Goal: Transaction & Acquisition: Purchase product/service

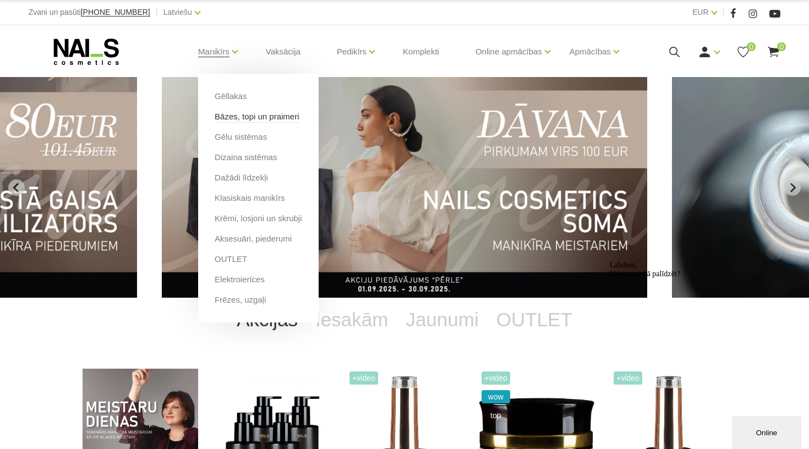
click at [240, 120] on link "Bāzes, topi un praimeri" at bounding box center [257, 117] width 84 height 12
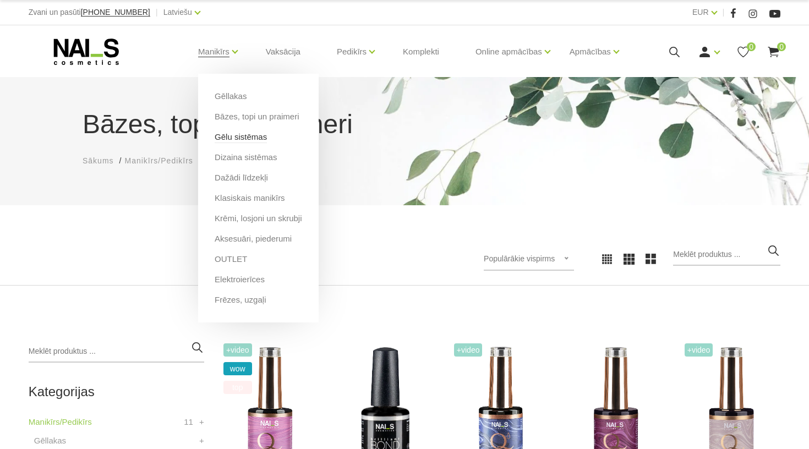
click at [230, 135] on link "Gēlu sistēmas" at bounding box center [241, 137] width 52 height 12
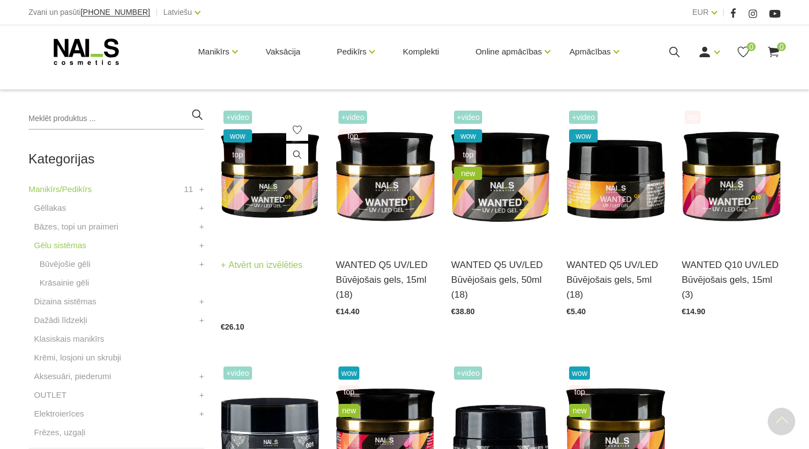
scroll to position [235, 0]
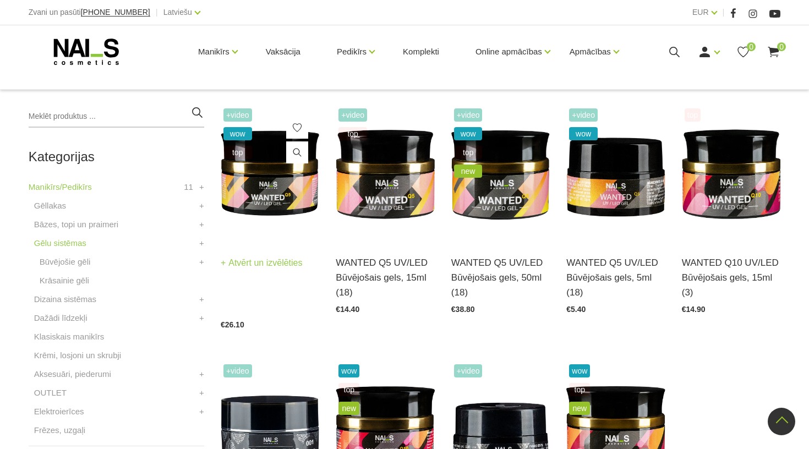
click at [292, 190] on img at bounding box center [270, 174] width 99 height 136
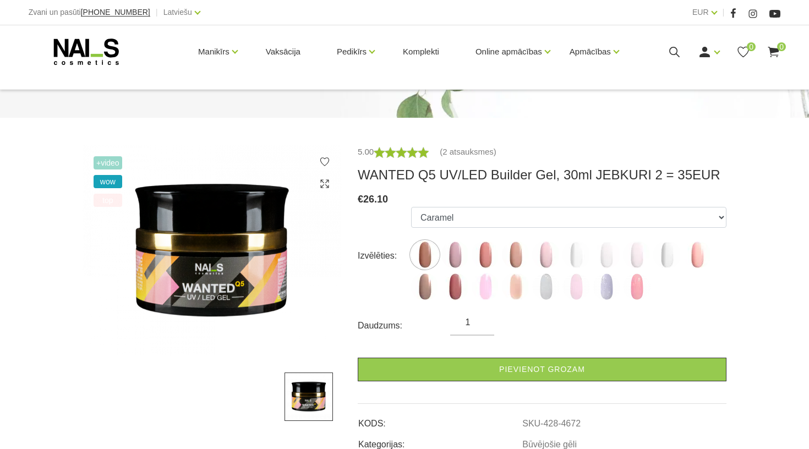
scroll to position [129, 0]
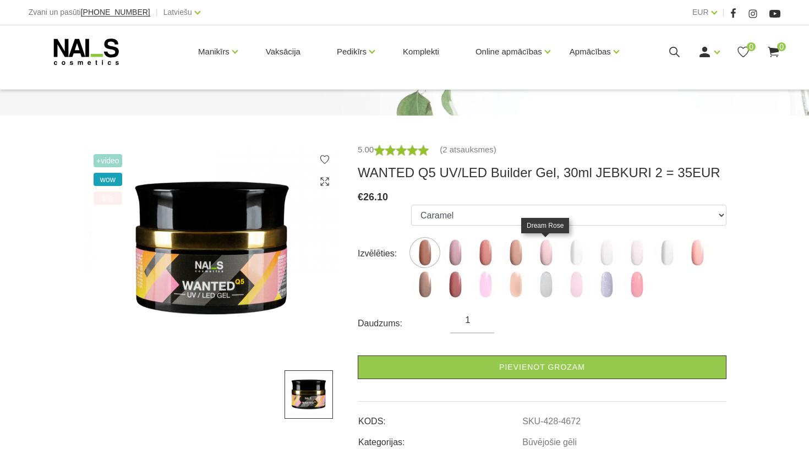
click at [543, 246] on img at bounding box center [546, 253] width 28 height 28
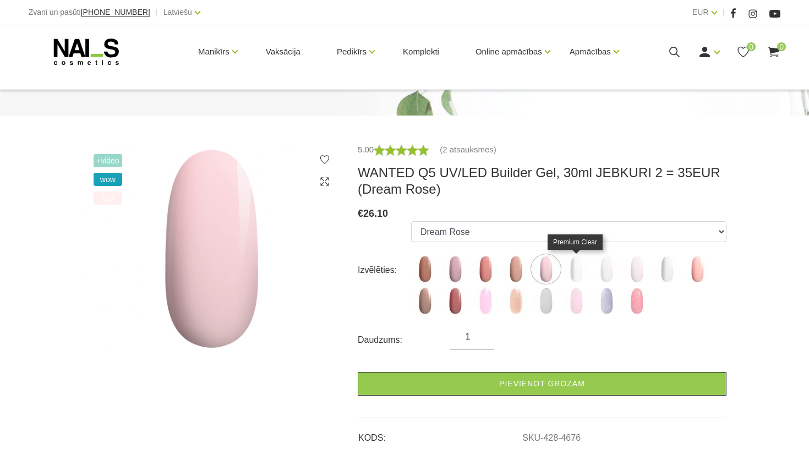
click at [575, 270] on img at bounding box center [577, 269] width 28 height 28
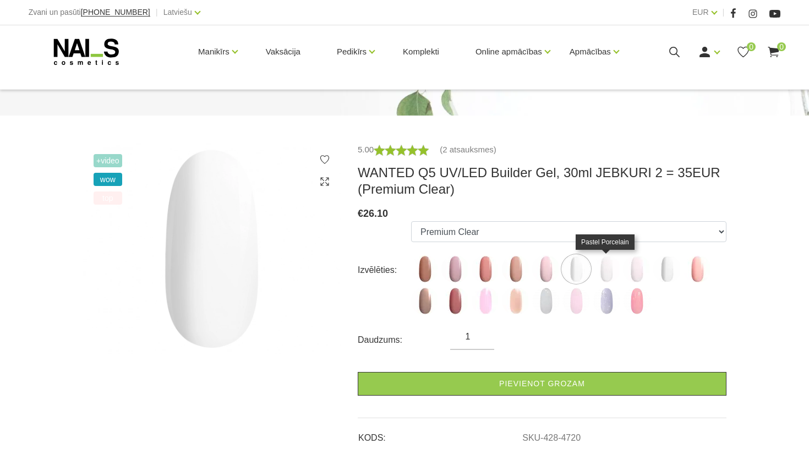
click at [609, 270] on img at bounding box center [607, 269] width 28 height 28
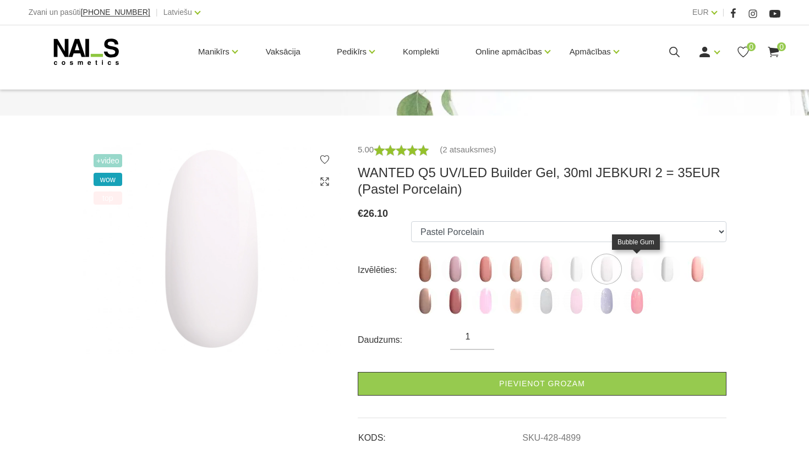
click at [637, 272] on img at bounding box center [637, 269] width 28 height 28
click at [661, 276] on img at bounding box center [667, 269] width 28 height 28
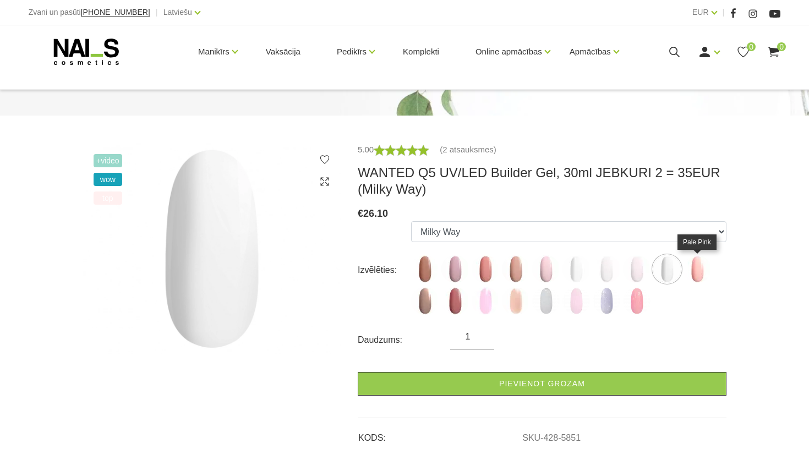
click at [698, 280] on img at bounding box center [698, 269] width 28 height 28
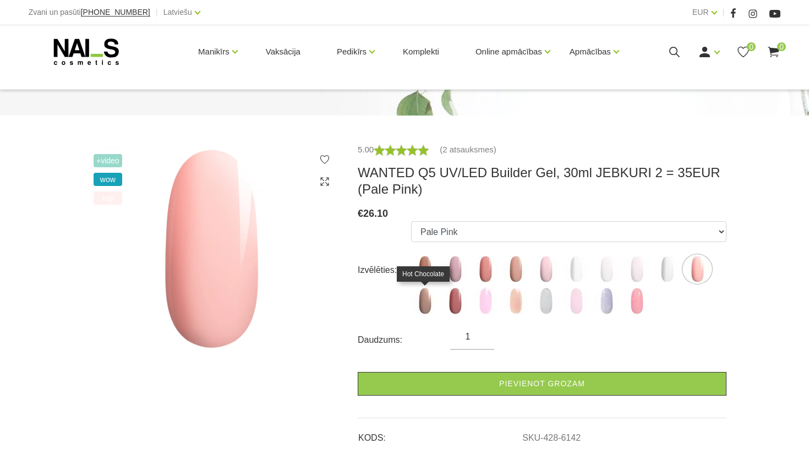
click at [429, 301] on img at bounding box center [425, 301] width 28 height 28
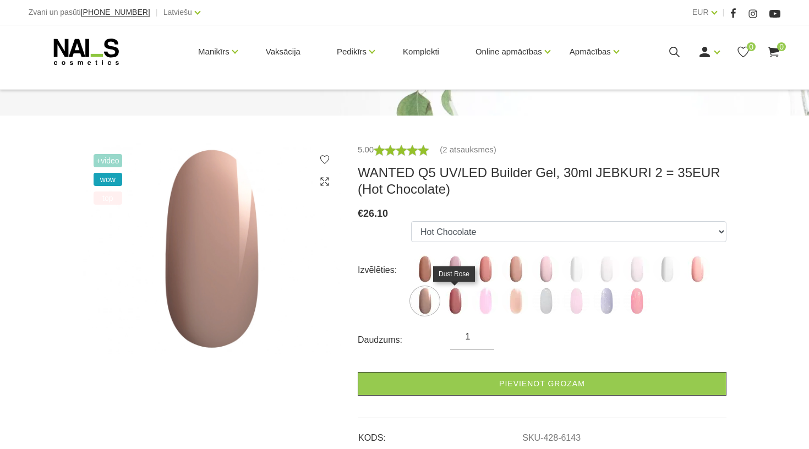
click at [457, 302] on img at bounding box center [456, 301] width 28 height 28
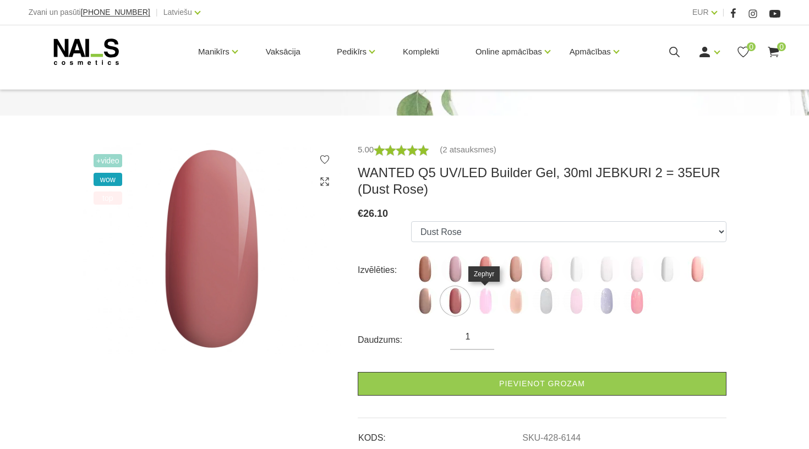
click at [486, 301] on img at bounding box center [486, 301] width 28 height 28
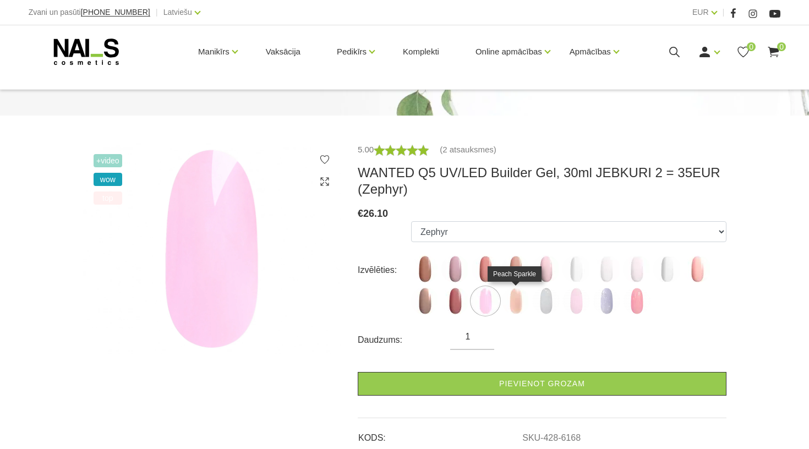
click at [507, 304] on img at bounding box center [516, 301] width 28 height 28
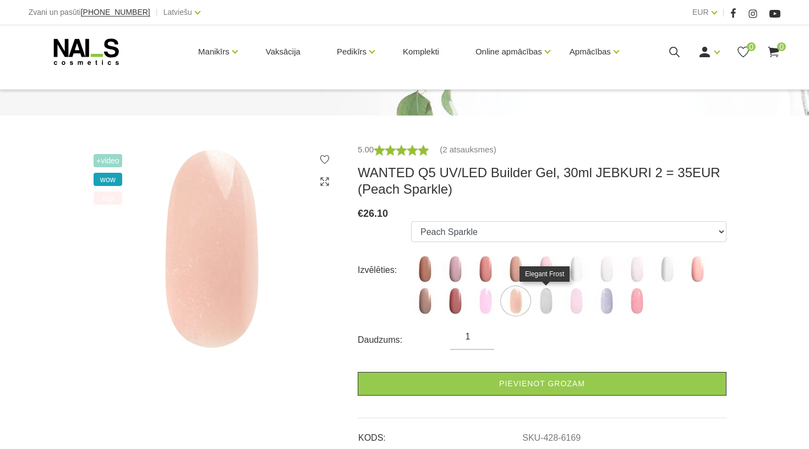
click at [538, 307] on img at bounding box center [546, 301] width 28 height 28
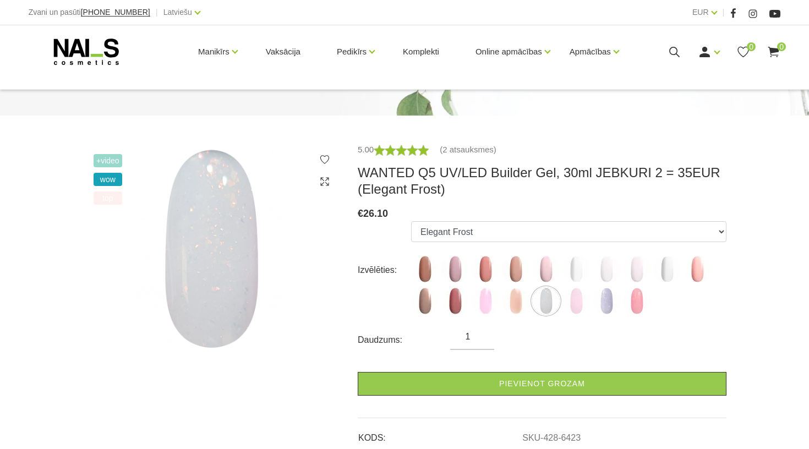
click at [561, 310] on ul "Caramel Nude Sparkle Mood Macchiato Dream Rose Premium Clear Pastel Porcelain B…" at bounding box center [568, 270] width 315 height 98
click at [574, 310] on img at bounding box center [577, 301] width 28 height 28
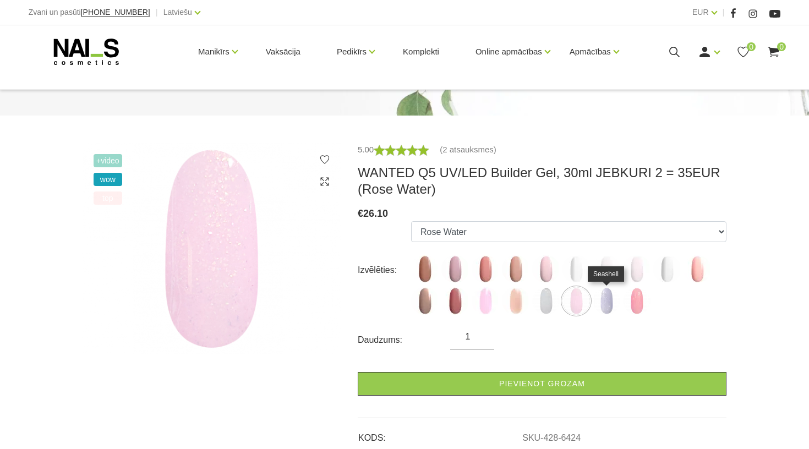
click at [607, 309] on img at bounding box center [607, 301] width 28 height 28
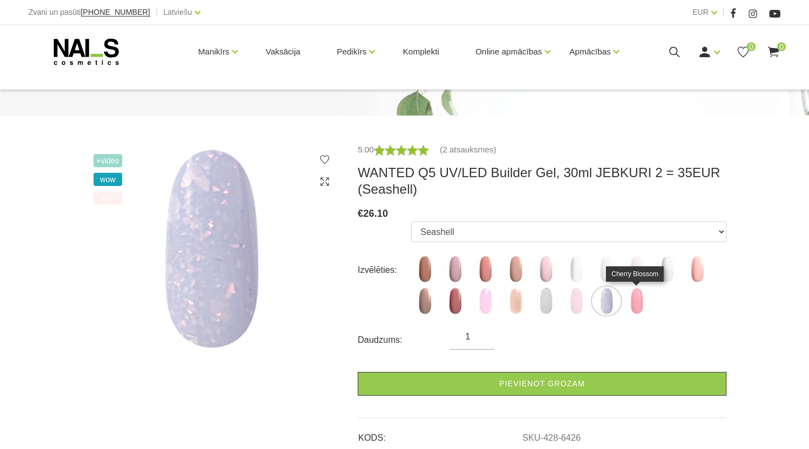
click at [636, 306] on img at bounding box center [637, 301] width 28 height 28
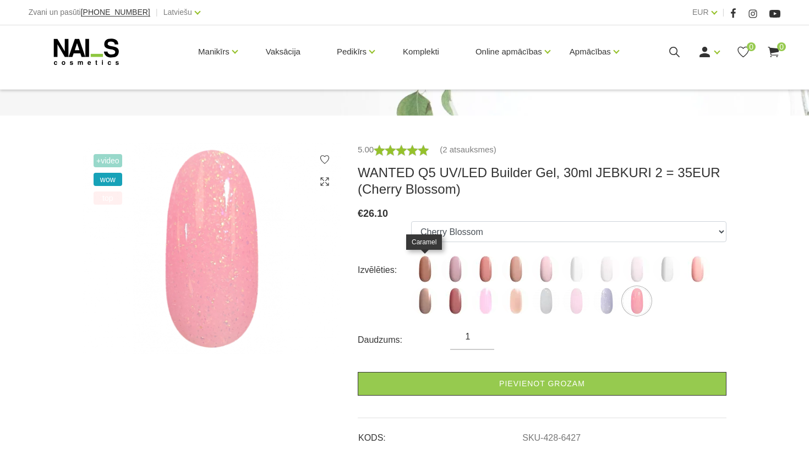
click at [421, 264] on img at bounding box center [425, 269] width 28 height 28
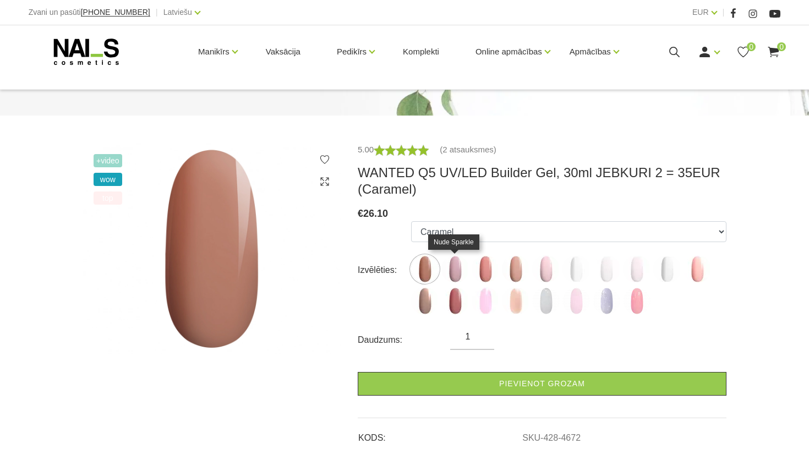
click at [443, 266] on img at bounding box center [456, 269] width 28 height 28
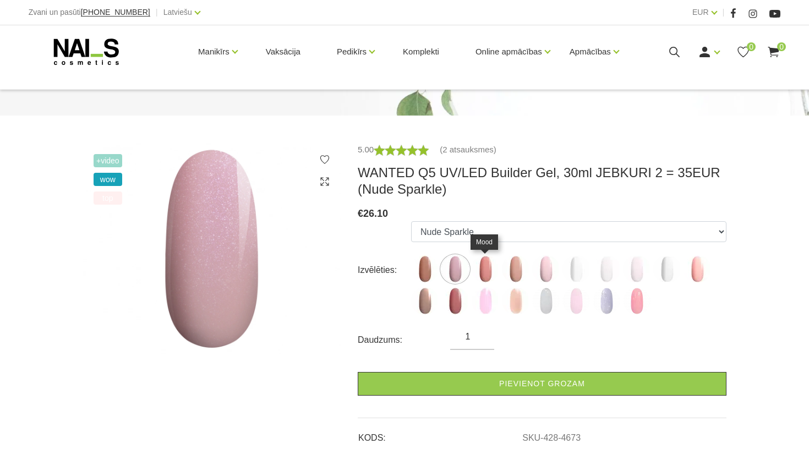
click at [486, 271] on img at bounding box center [486, 269] width 28 height 28
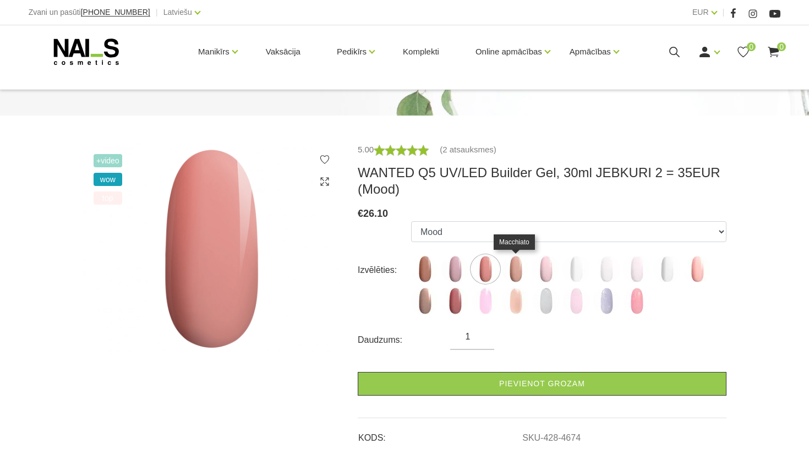
click at [520, 272] on img at bounding box center [516, 269] width 28 height 28
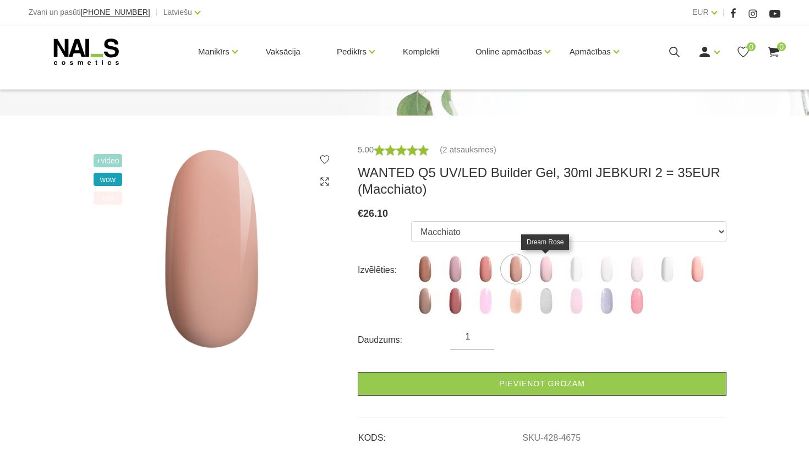
click at [551, 274] on img at bounding box center [546, 269] width 28 height 28
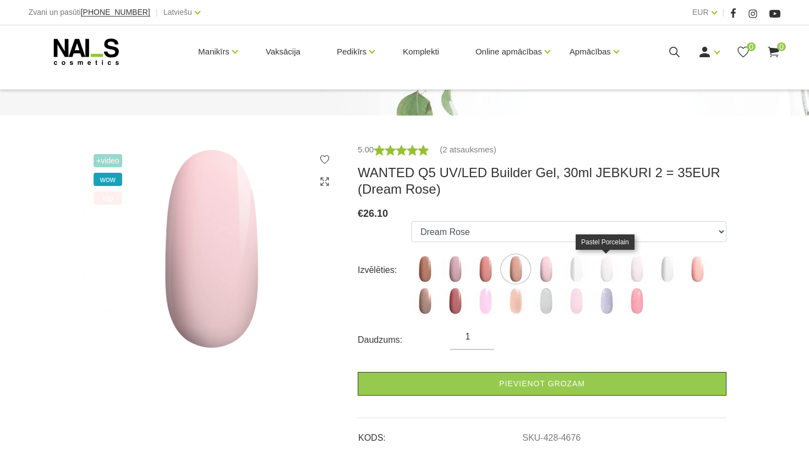
click at [615, 274] on img at bounding box center [607, 269] width 28 height 28
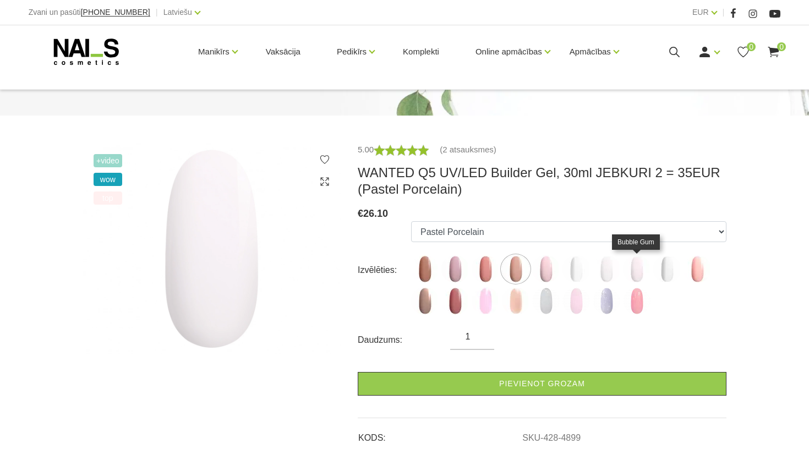
click at [635, 274] on img at bounding box center [637, 269] width 28 height 28
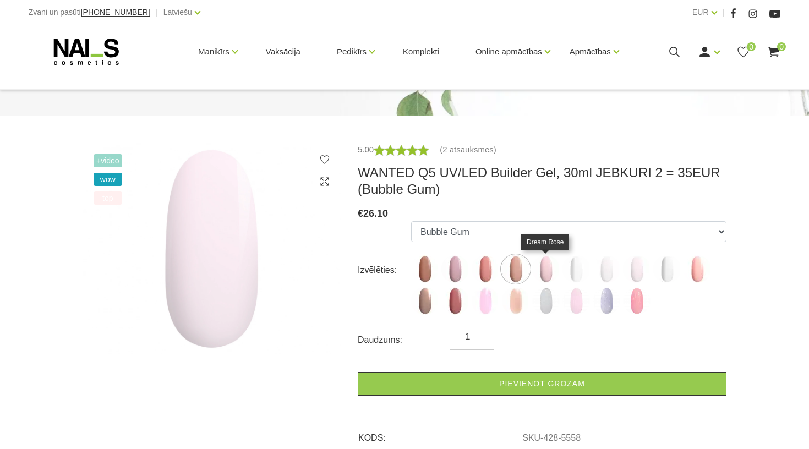
click at [550, 273] on img at bounding box center [546, 269] width 28 height 28
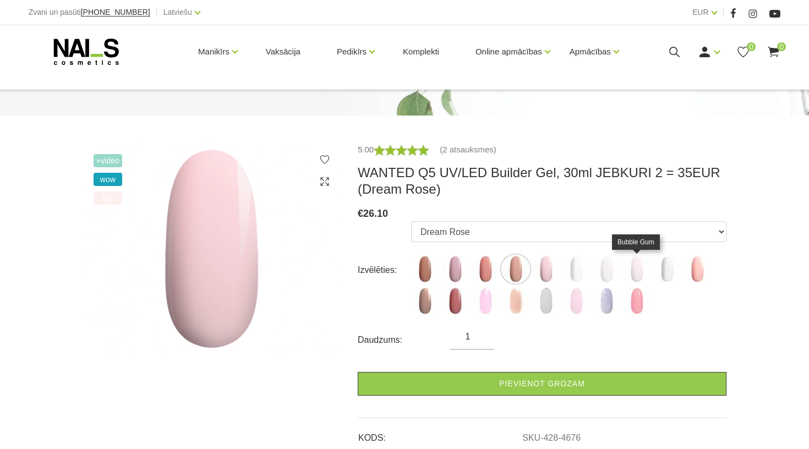
click at [635, 277] on img at bounding box center [637, 269] width 28 height 28
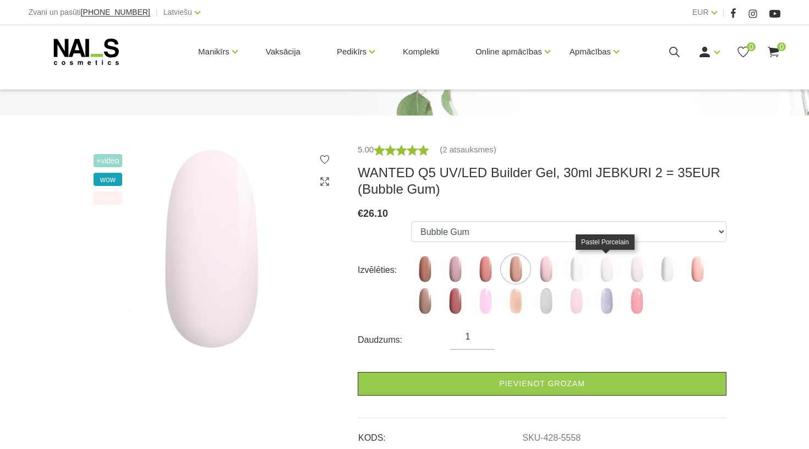
click at [611, 273] on img at bounding box center [607, 269] width 28 height 28
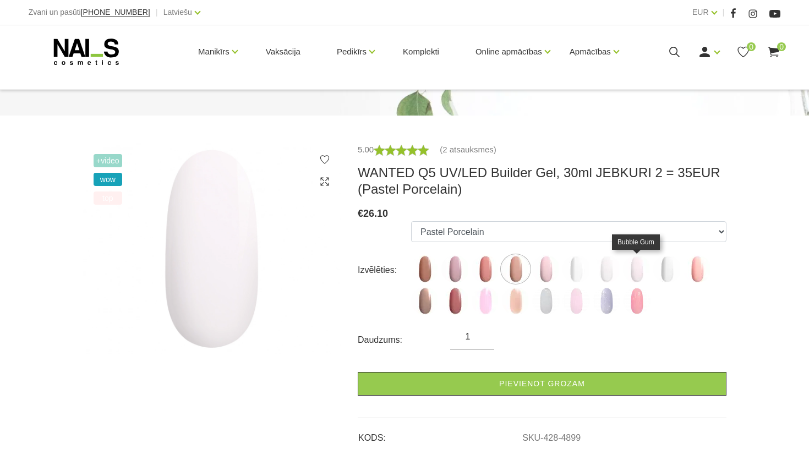
click at [633, 266] on img at bounding box center [637, 269] width 28 height 28
click at [659, 270] on img at bounding box center [667, 269] width 28 height 28
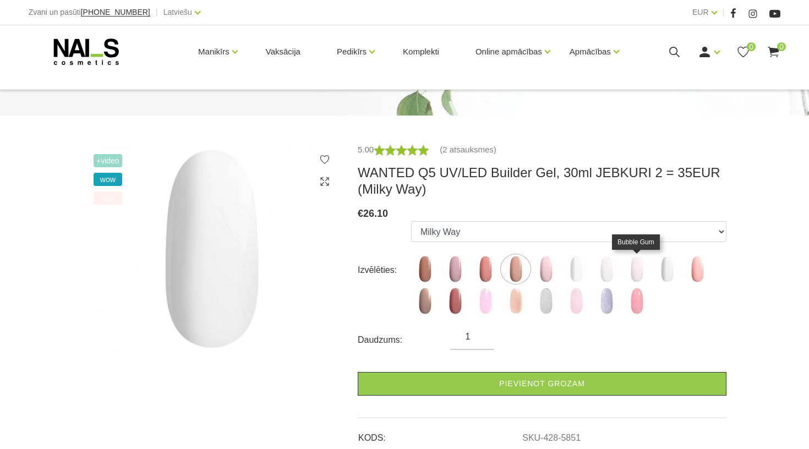
click at [628, 272] on img at bounding box center [637, 269] width 28 height 28
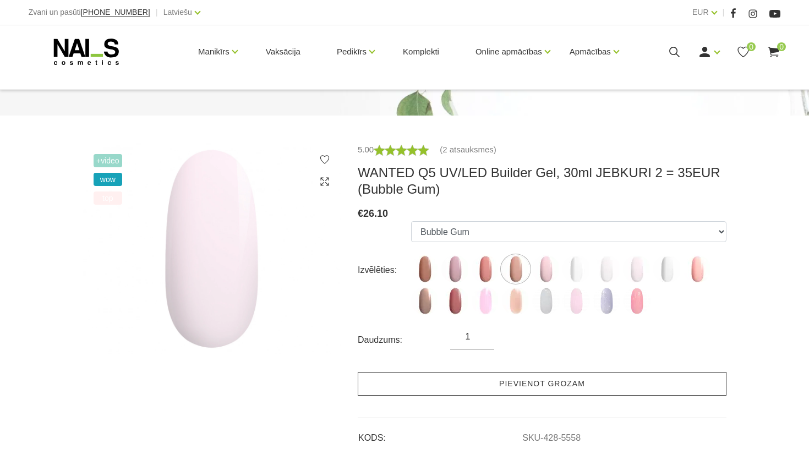
click at [543, 386] on link "Pievienot grozam" at bounding box center [542, 384] width 369 height 24
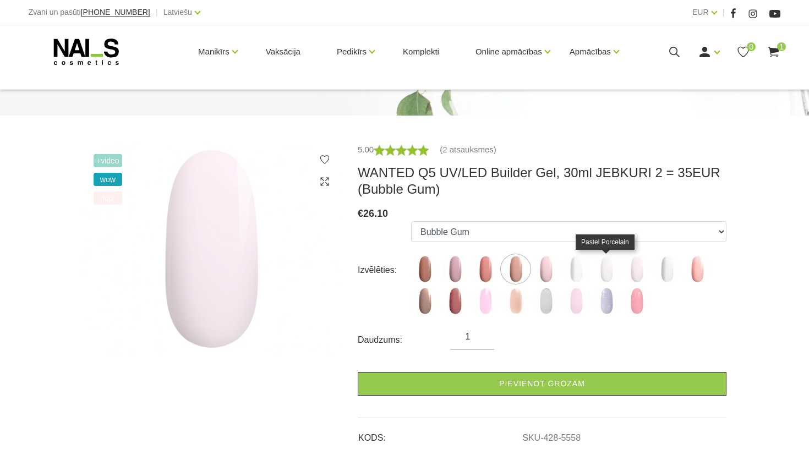
click at [611, 275] on img at bounding box center [607, 269] width 28 height 28
select select "4899"
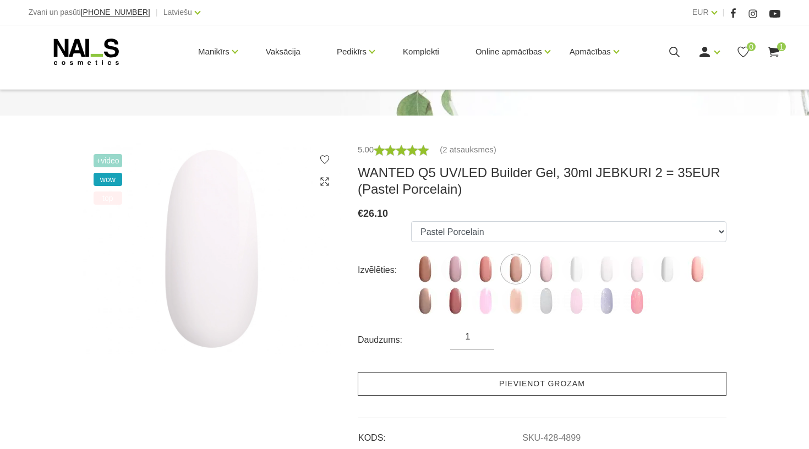
click at [556, 381] on link "Pievienot grozam" at bounding box center [542, 384] width 369 height 24
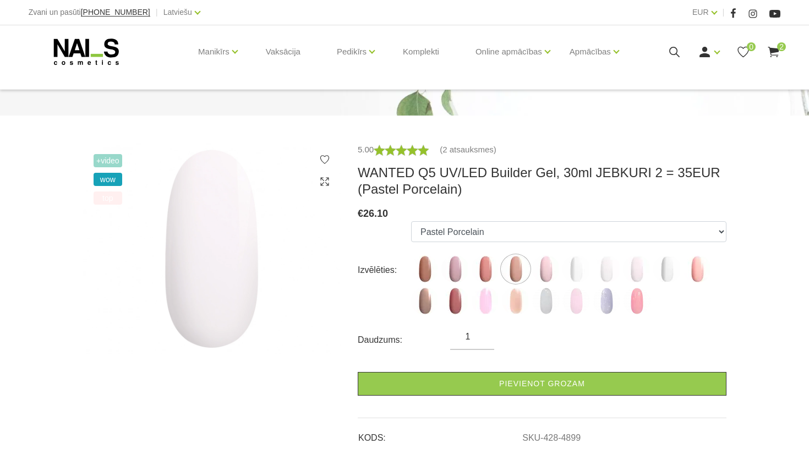
click at [776, 52] on icon at bounding box center [774, 52] width 14 height 14
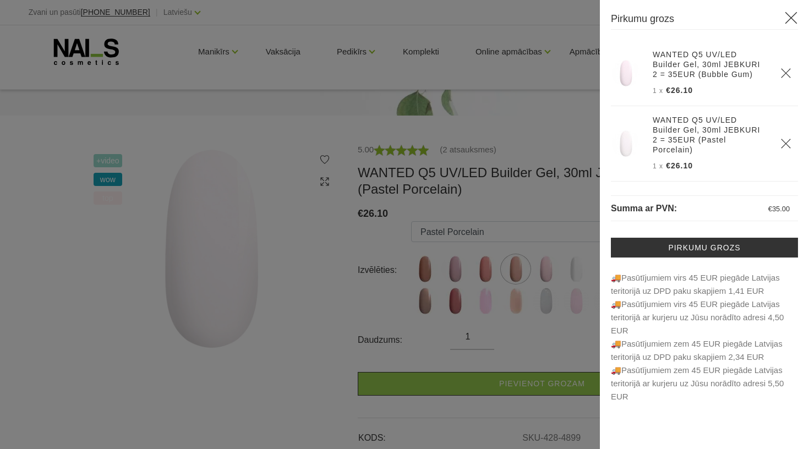
click at [482, 123] on div at bounding box center [404, 224] width 809 height 449
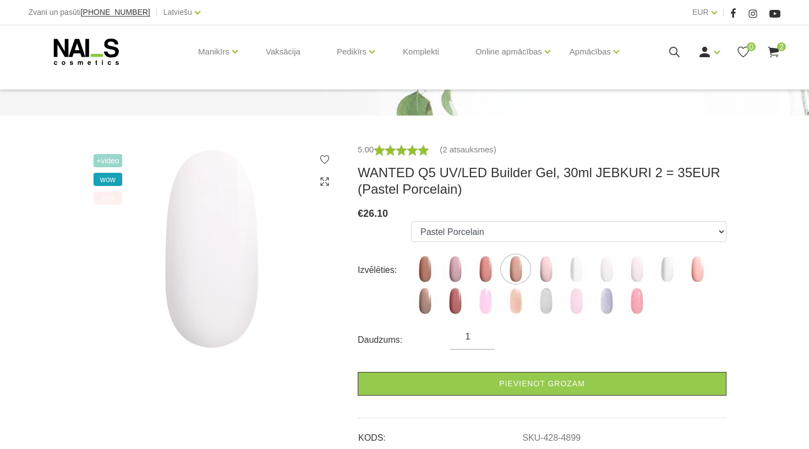
click at [769, 48] on icon at bounding box center [774, 52] width 14 height 14
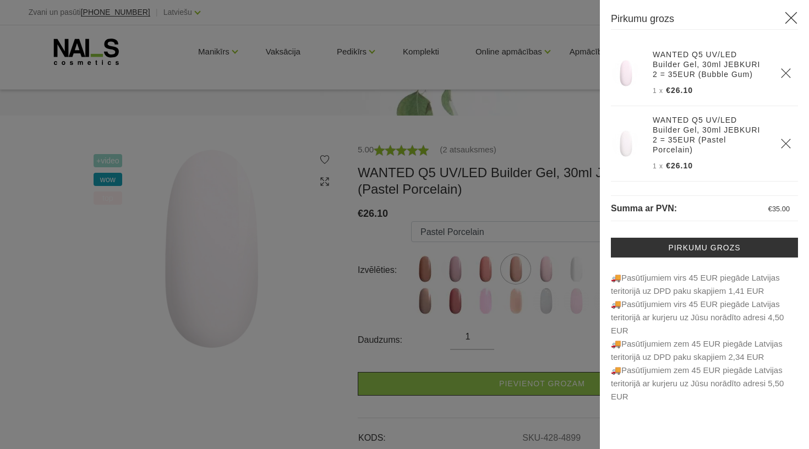
click at [791, 23] on icon at bounding box center [791, 18] width 14 height 14
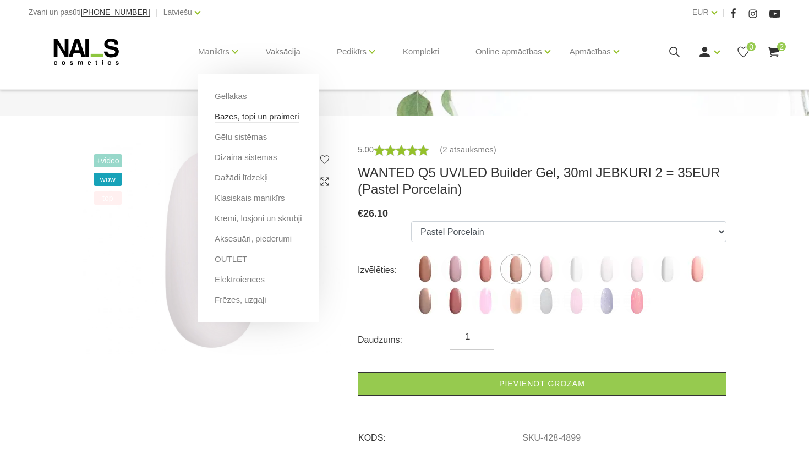
click at [242, 114] on link "Bāzes, topi un praimeri" at bounding box center [257, 117] width 84 height 12
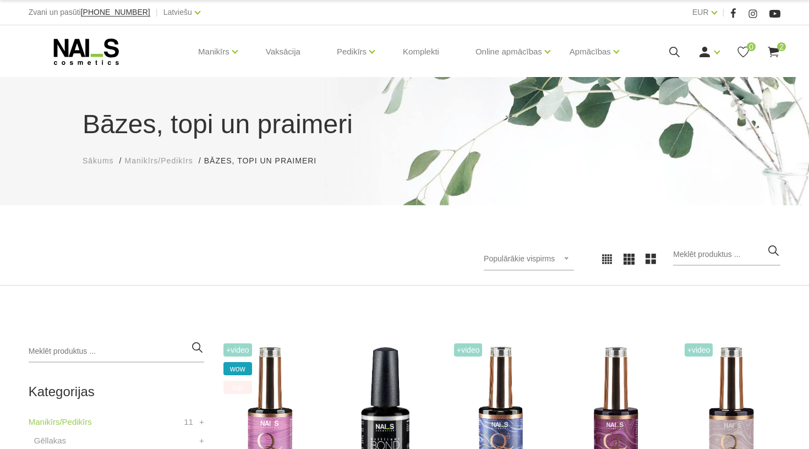
click at [673, 47] on use at bounding box center [674, 52] width 10 height 10
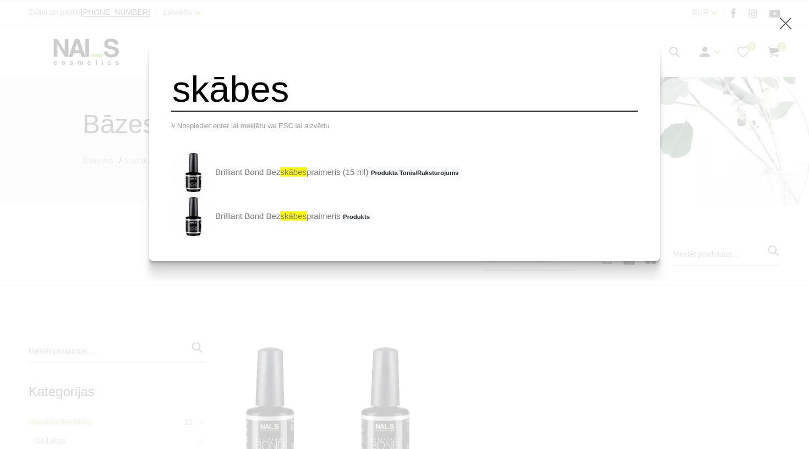
type input "skābes"
click at [783, 25] on icon at bounding box center [786, 24] width 14 height 14
